Goal: Information Seeking & Learning: Find specific fact

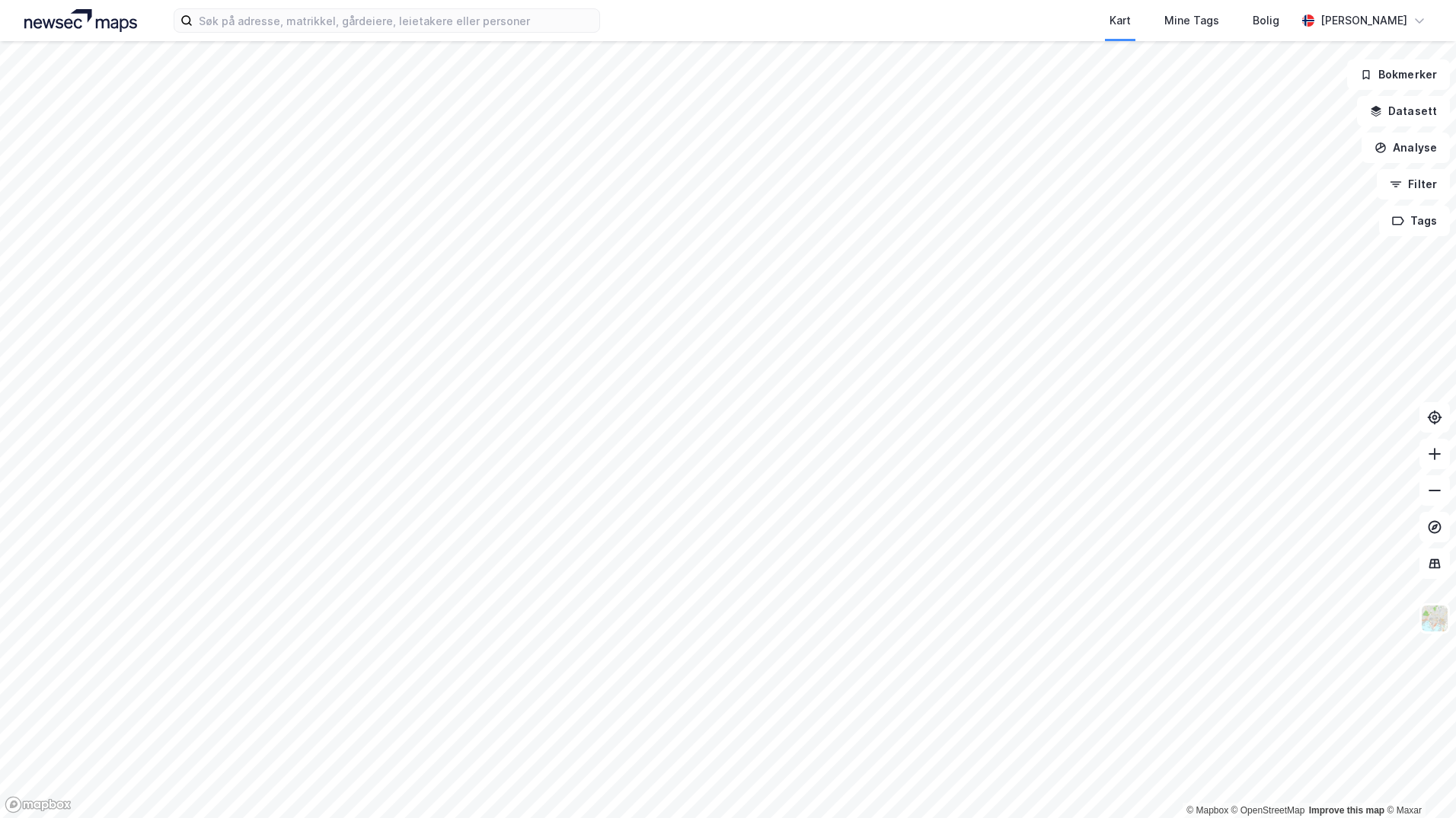
click at [663, 31] on div "Kart Mine Tags Bolig [PERSON_NAME]" at bounding box center [728, 20] width 1456 height 41
click at [566, 11] on input at bounding box center [396, 20] width 407 height 23
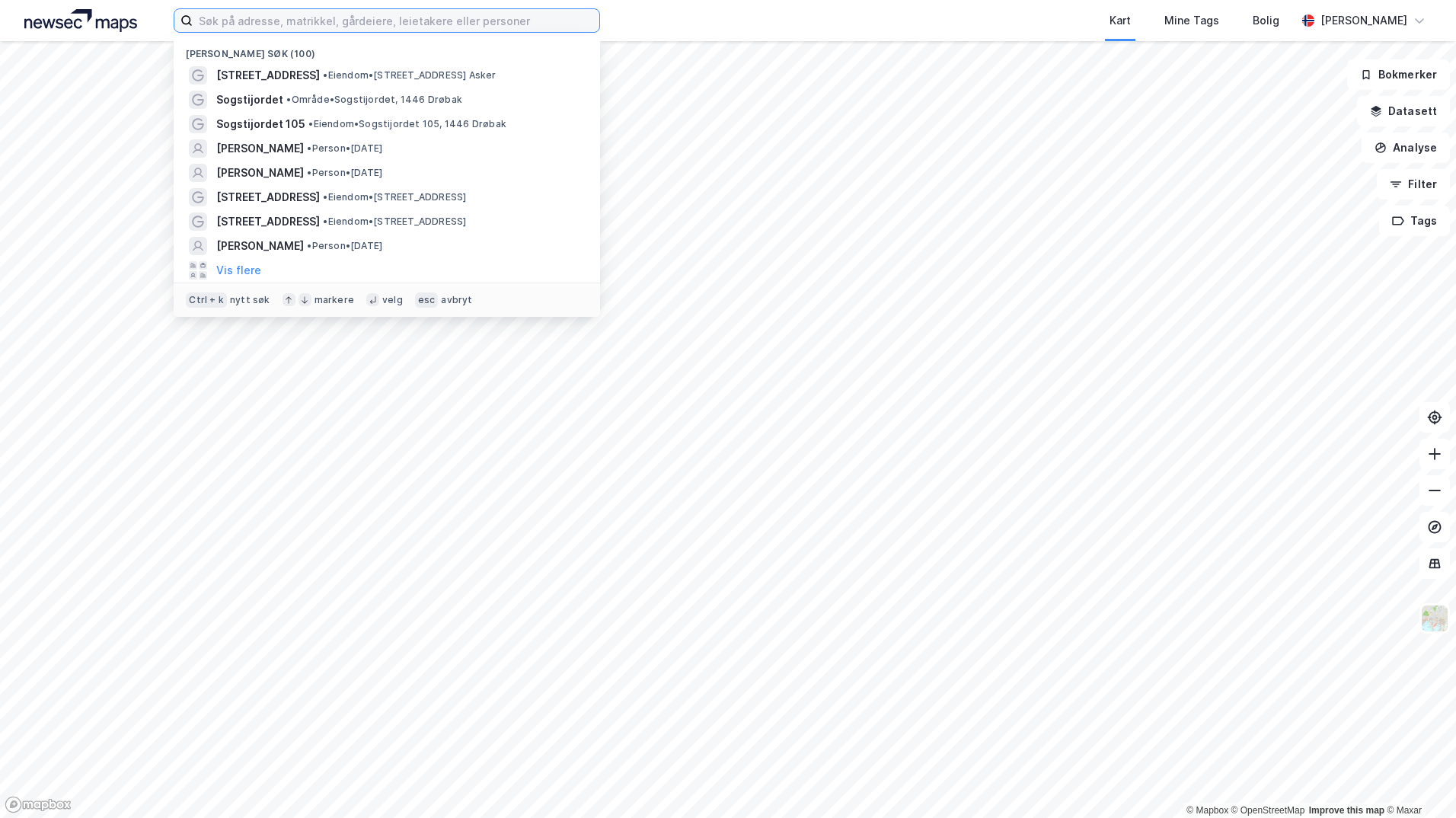
paste input "[PERSON_NAME]"
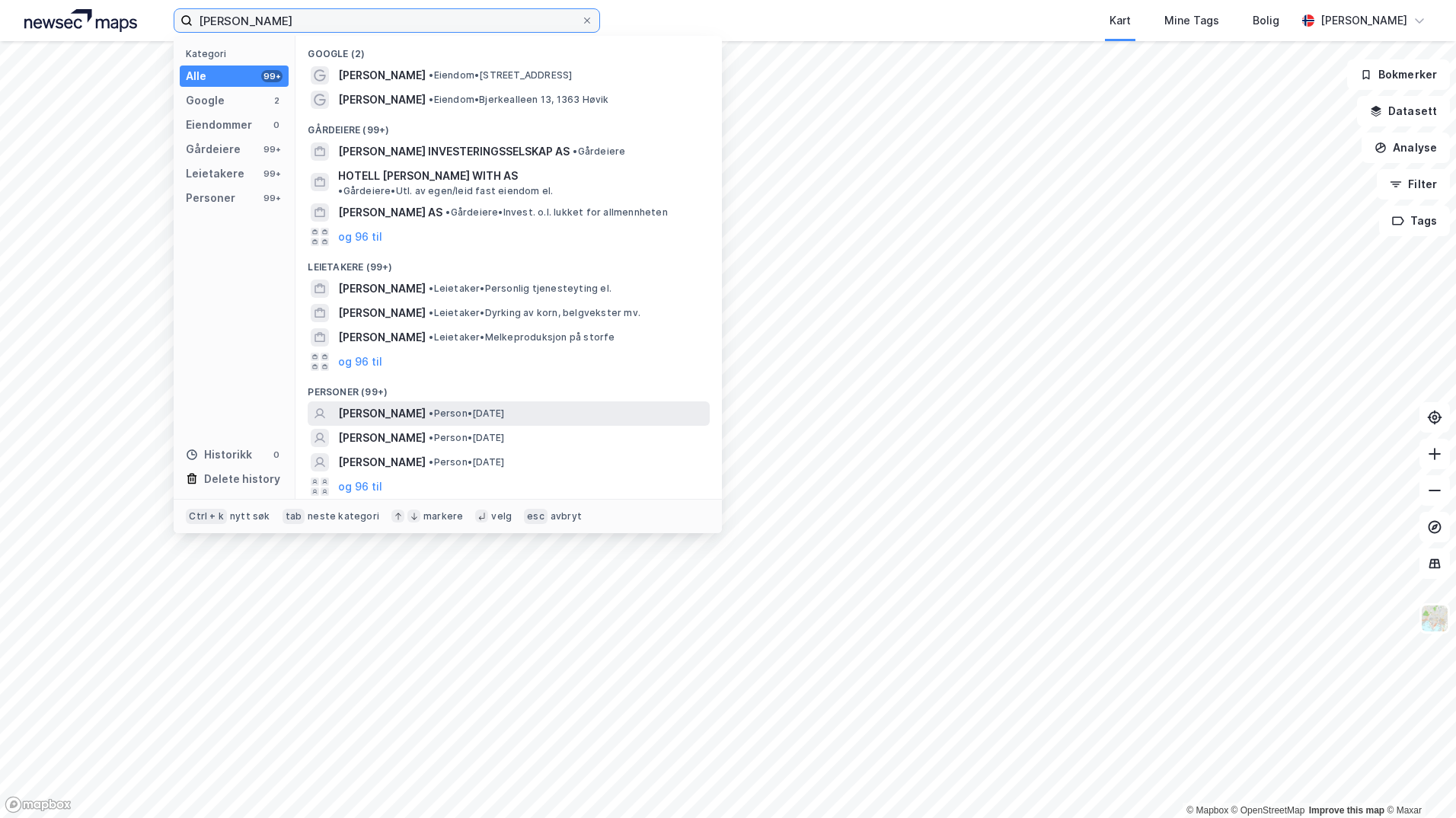
type input "[PERSON_NAME]"
click at [411, 404] on span "[PERSON_NAME]" at bounding box center [382, 413] width 88 height 18
